Goal: Task Accomplishment & Management: Use online tool/utility

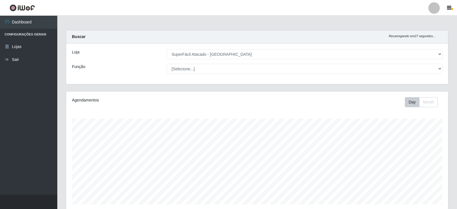
select select "504"
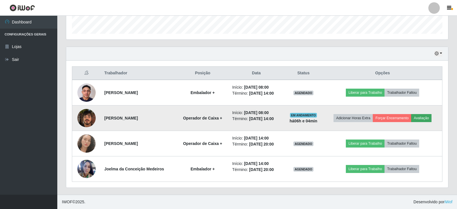
scroll to position [119, 382]
click at [424, 119] on button "Avaliação" at bounding box center [421, 118] width 20 height 8
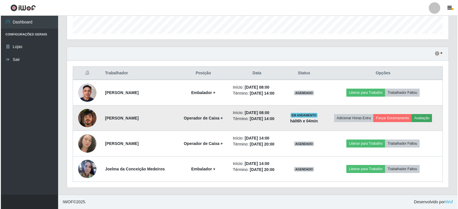
scroll to position [119, 379]
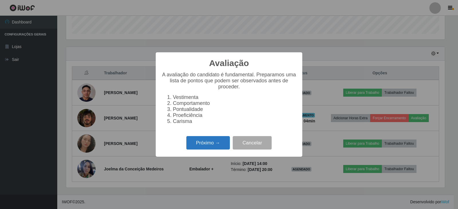
click at [223, 147] on button "Próximo →" at bounding box center [208, 142] width 44 height 13
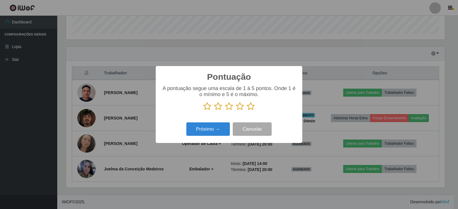
click at [251, 108] on icon at bounding box center [251, 106] width 8 height 9
click at [247, 111] on input "radio" at bounding box center [247, 111] width 0 height 0
click at [216, 131] on button "Próximo →" at bounding box center [208, 129] width 44 height 13
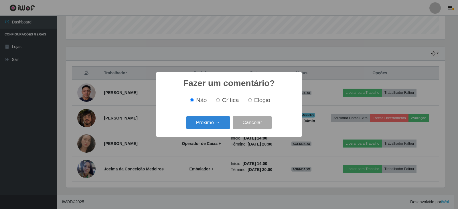
click at [249, 102] on input "Elogio" at bounding box center [250, 101] width 4 height 4
radio input "true"
click at [212, 124] on button "Próximo →" at bounding box center [208, 122] width 44 height 13
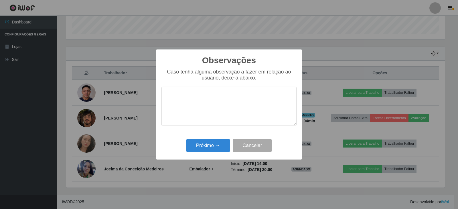
click at [228, 94] on textarea at bounding box center [229, 106] width 135 height 39
click at [229, 93] on textarea at bounding box center [229, 106] width 135 height 39
type textarea "Prestativo, dinâmico"
click at [209, 148] on button "Próximo →" at bounding box center [208, 145] width 44 height 13
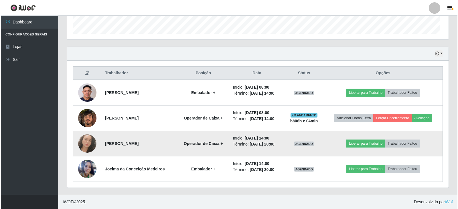
scroll to position [119, 382]
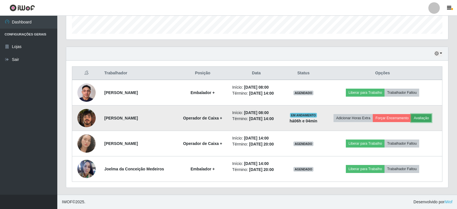
click at [425, 118] on button "Avaliação" at bounding box center [421, 118] width 20 height 8
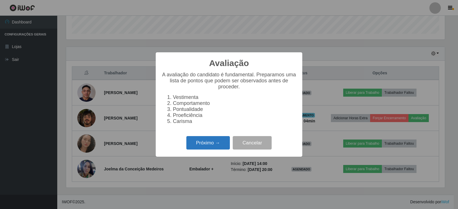
click at [206, 143] on button "Próximo →" at bounding box center [208, 142] width 44 height 13
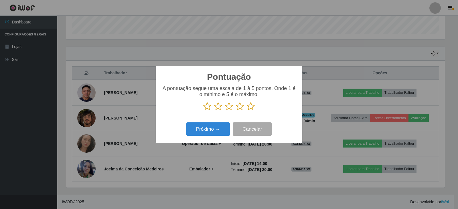
click at [248, 107] on icon at bounding box center [251, 106] width 8 height 9
click at [247, 111] on input "radio" at bounding box center [247, 111] width 0 height 0
click at [221, 131] on button "Próximo →" at bounding box center [208, 129] width 44 height 13
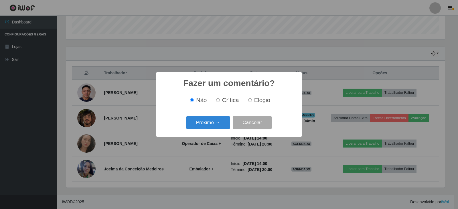
drag, startPoint x: 249, startPoint y: 101, endPoint x: 232, endPoint y: 107, distance: 17.8
click at [248, 102] on input "Elogio" at bounding box center [250, 101] width 4 height 4
radio input "true"
click at [215, 125] on button "Próximo →" at bounding box center [208, 122] width 44 height 13
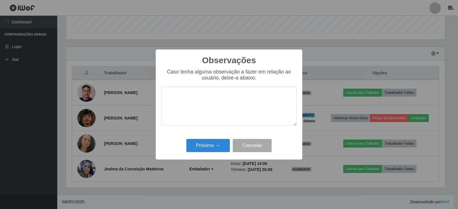
click at [261, 109] on textarea at bounding box center [229, 106] width 135 height 39
type textarea "PRESTATIVO"
click at [204, 145] on button "Próximo →" at bounding box center [208, 145] width 44 height 13
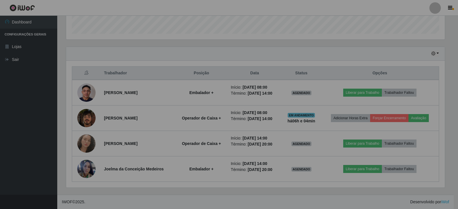
scroll to position [119, 382]
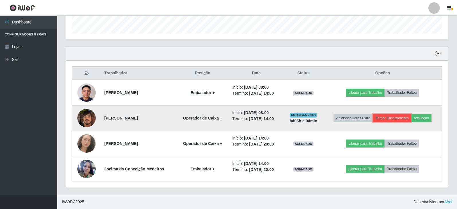
click at [383, 119] on button "Forçar Encerramento" at bounding box center [392, 118] width 38 height 8
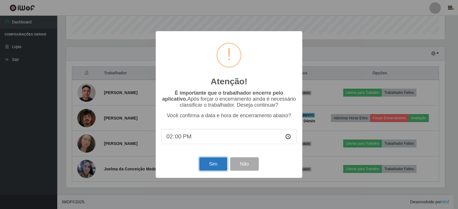
click at [212, 167] on button "Sim" at bounding box center [213, 163] width 28 height 13
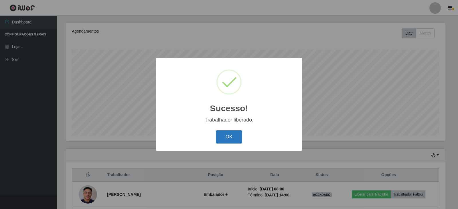
click at [225, 138] on button "OK" at bounding box center [229, 137] width 27 height 13
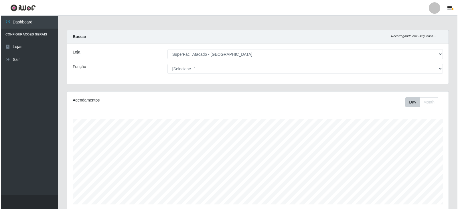
scroll to position [145, 0]
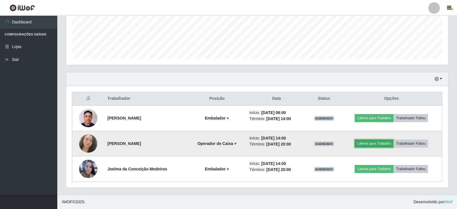
click at [376, 142] on button "Liberar para Trabalho" at bounding box center [374, 144] width 39 height 8
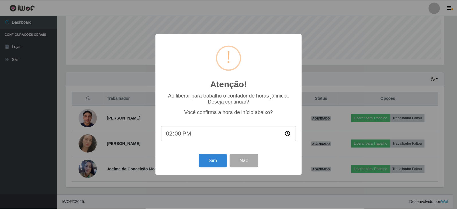
scroll to position [0, 0]
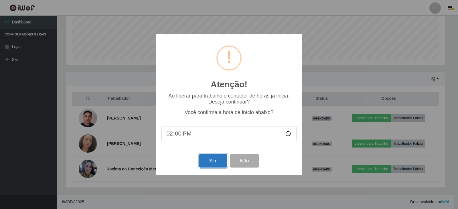
click at [208, 158] on button "Sim" at bounding box center [213, 160] width 28 height 13
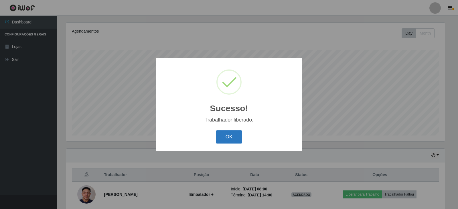
click at [225, 138] on button "OK" at bounding box center [229, 137] width 27 height 13
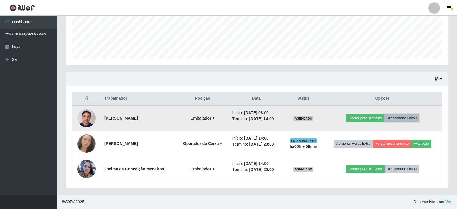
click at [410, 119] on button "Trabalhador Faltou" at bounding box center [401, 118] width 35 height 8
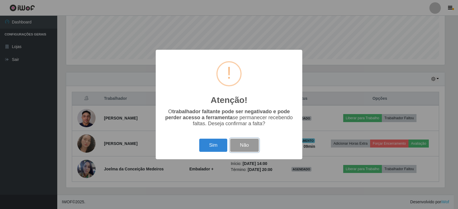
click at [236, 146] on button "Não" at bounding box center [244, 145] width 28 height 13
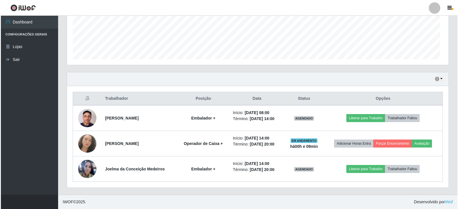
scroll to position [119, 382]
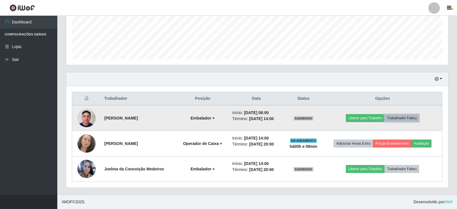
click at [401, 118] on button "Trabalhador Faltou" at bounding box center [401, 118] width 35 height 8
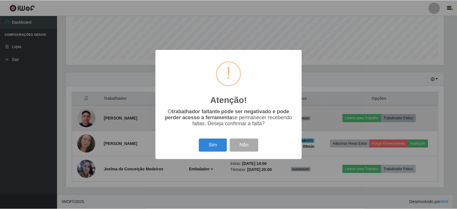
scroll to position [119, 379]
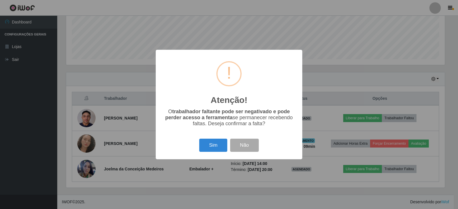
click at [438, 86] on div "Atenção! × O trabalhador faltante pode ser negativado e pode perder acesso a fe…" at bounding box center [229, 104] width 458 height 209
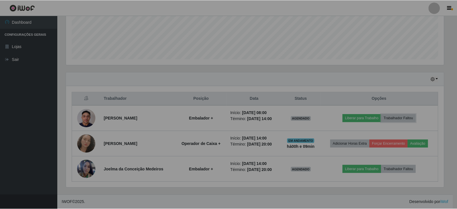
scroll to position [119, 382]
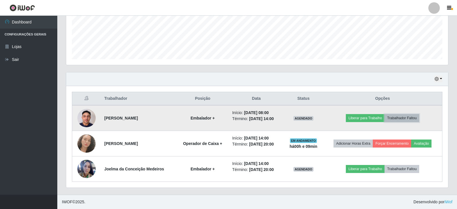
click at [397, 118] on button "Trabalhador Faltou" at bounding box center [401, 118] width 35 height 8
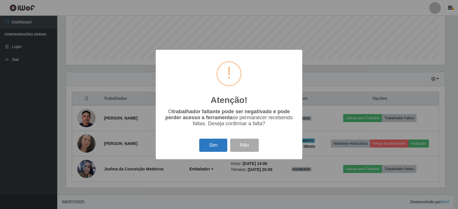
click at [218, 149] on button "Sim" at bounding box center [213, 145] width 28 height 13
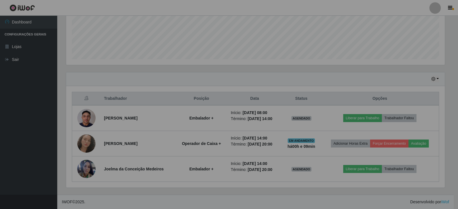
scroll to position [119, 382]
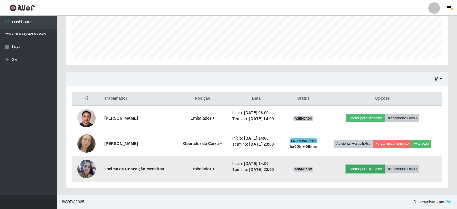
click at [376, 170] on button "Liberar para Trabalho" at bounding box center [365, 169] width 39 height 8
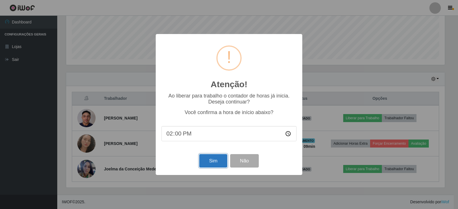
click at [214, 164] on button "Sim" at bounding box center [213, 160] width 28 height 13
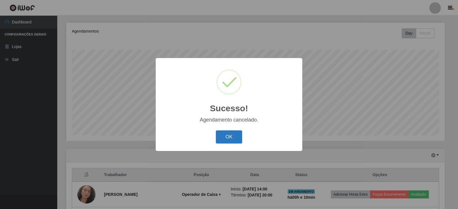
click at [235, 139] on button "OK" at bounding box center [229, 137] width 27 height 13
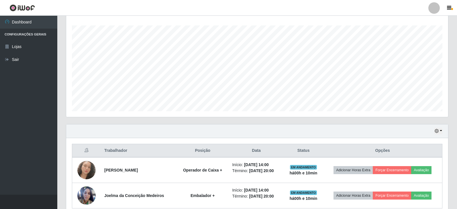
scroll to position [120, 0]
